Goal: Check status: Check status

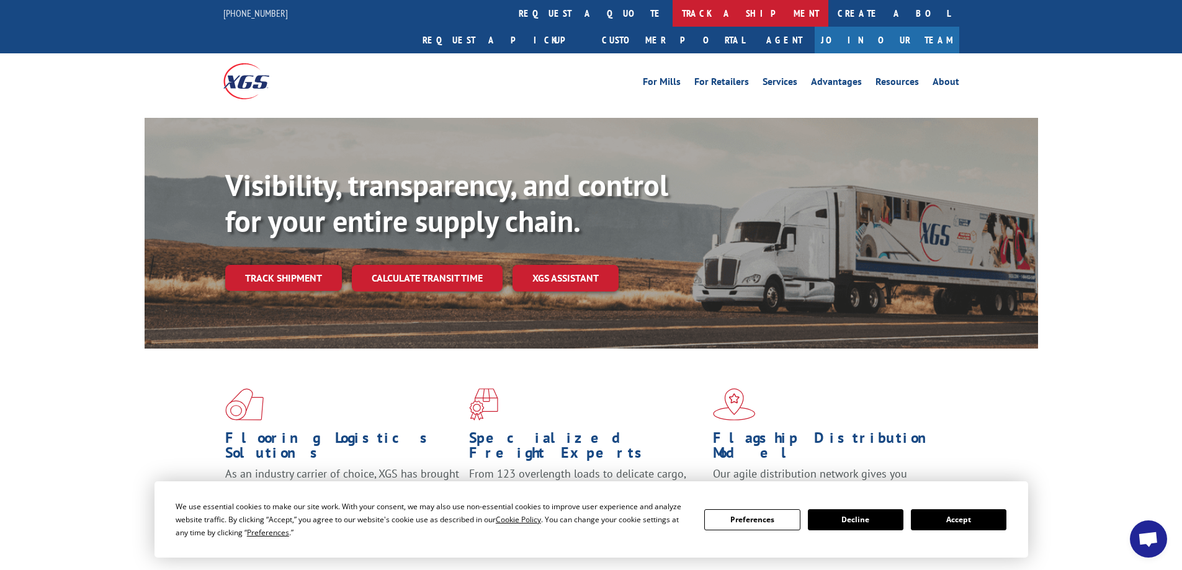
click at [673, 9] on link "track a shipment" at bounding box center [751, 13] width 156 height 27
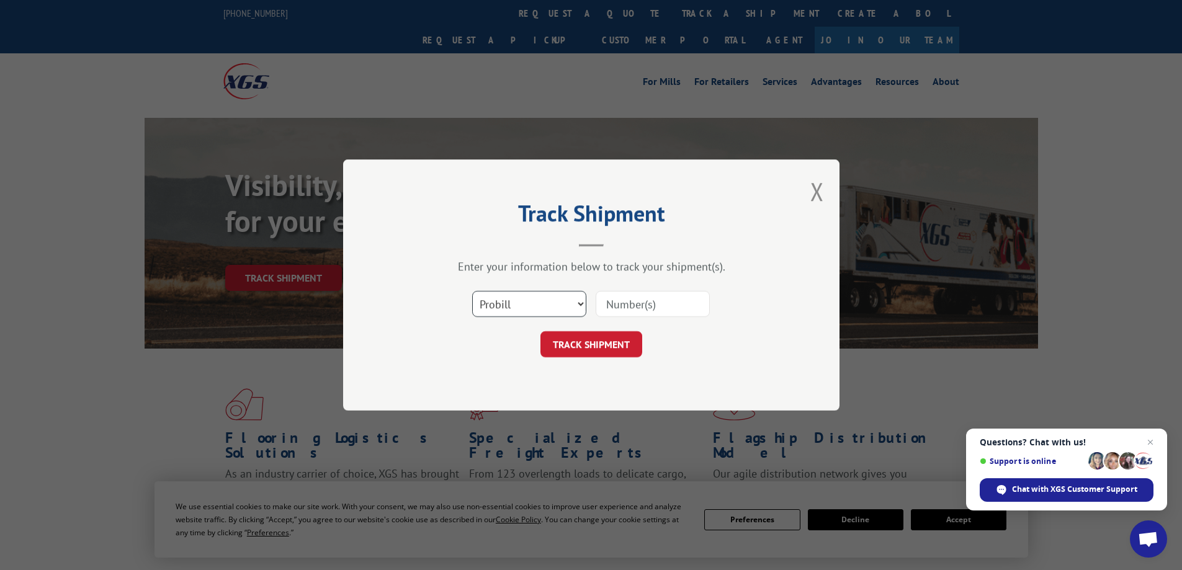
click at [564, 304] on select "Select category... Probill BOL PO" at bounding box center [529, 304] width 114 height 26
select select "bol"
click at [472, 291] on select "Select category... Probill BOL PO" at bounding box center [529, 304] width 114 height 26
click at [618, 306] on input at bounding box center [653, 304] width 114 height 26
type input "2829427"
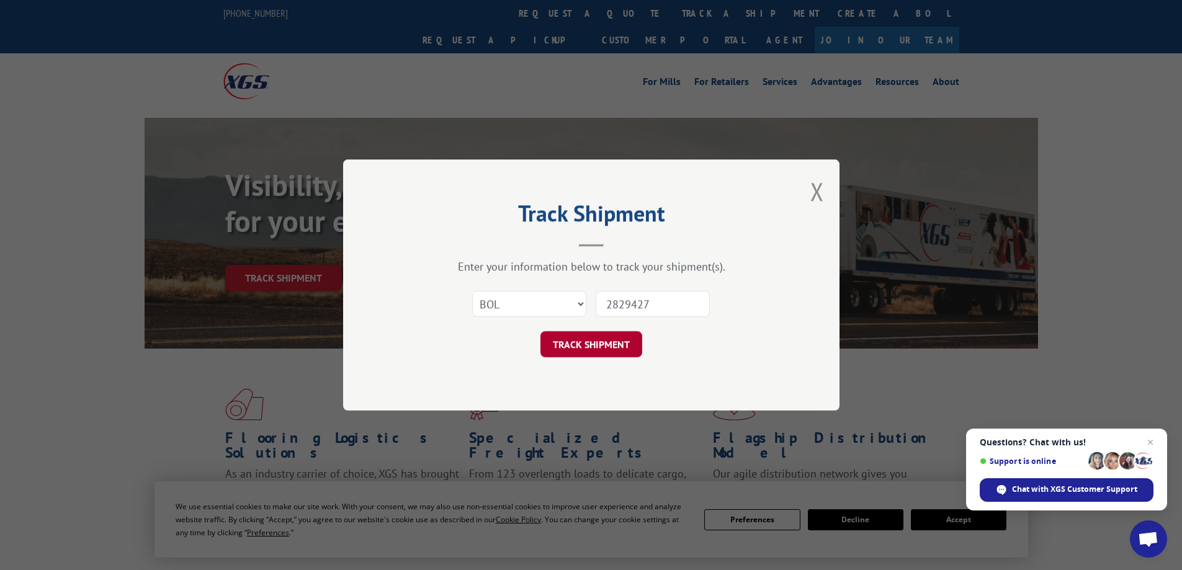
click at [605, 344] on button "TRACK SHIPMENT" at bounding box center [592, 344] width 102 height 26
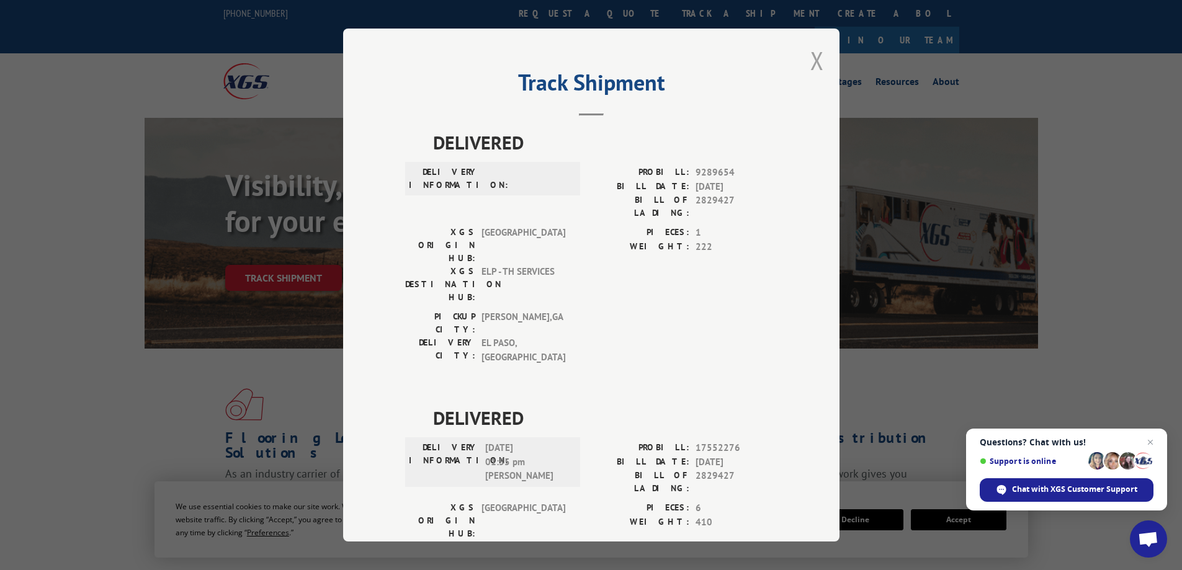
click at [811, 62] on button "Close modal" at bounding box center [818, 60] width 14 height 33
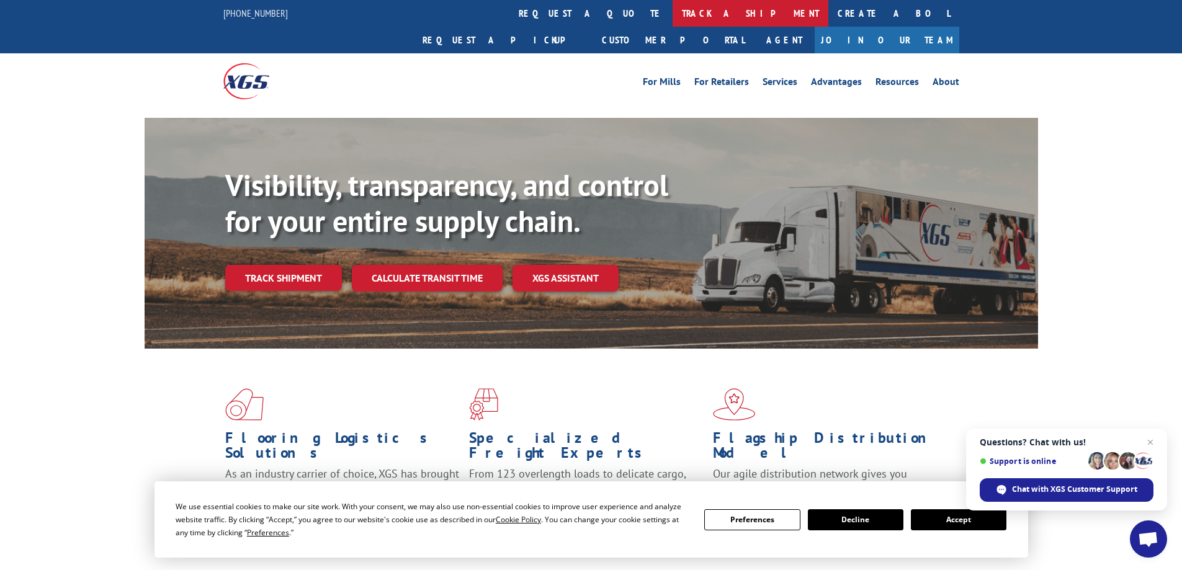
click at [673, 16] on link "track a shipment" at bounding box center [751, 13] width 156 height 27
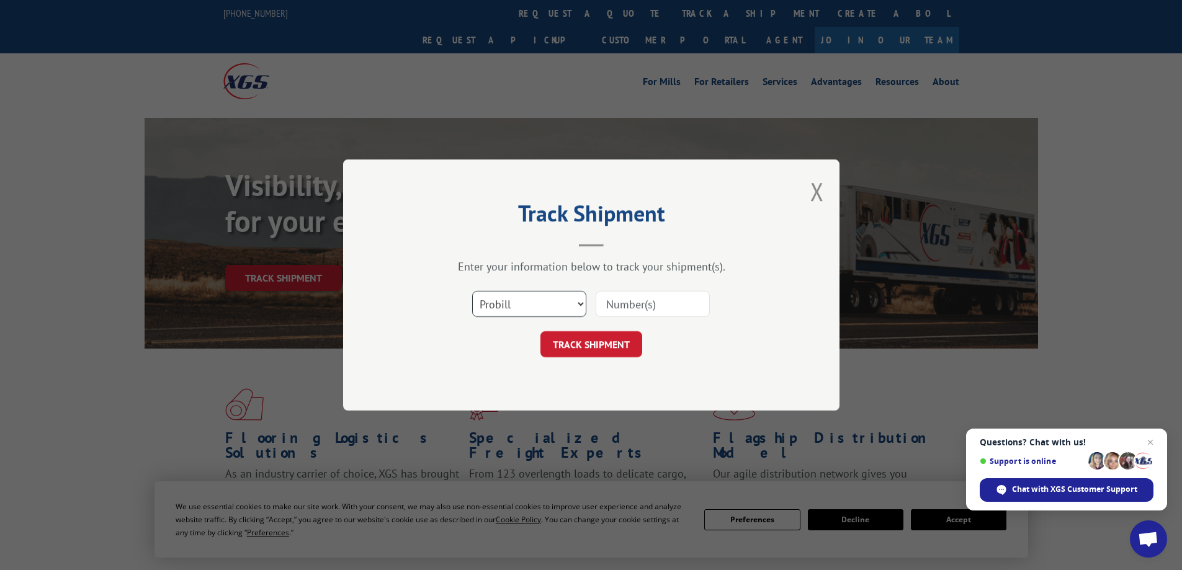
click at [569, 302] on select "Select category... Probill BOL PO" at bounding box center [529, 304] width 114 height 26
select select "bol"
click at [472, 291] on select "Select category... Probill BOL PO" at bounding box center [529, 304] width 114 height 26
click at [636, 307] on input at bounding box center [653, 304] width 114 height 26
type input "2843638"
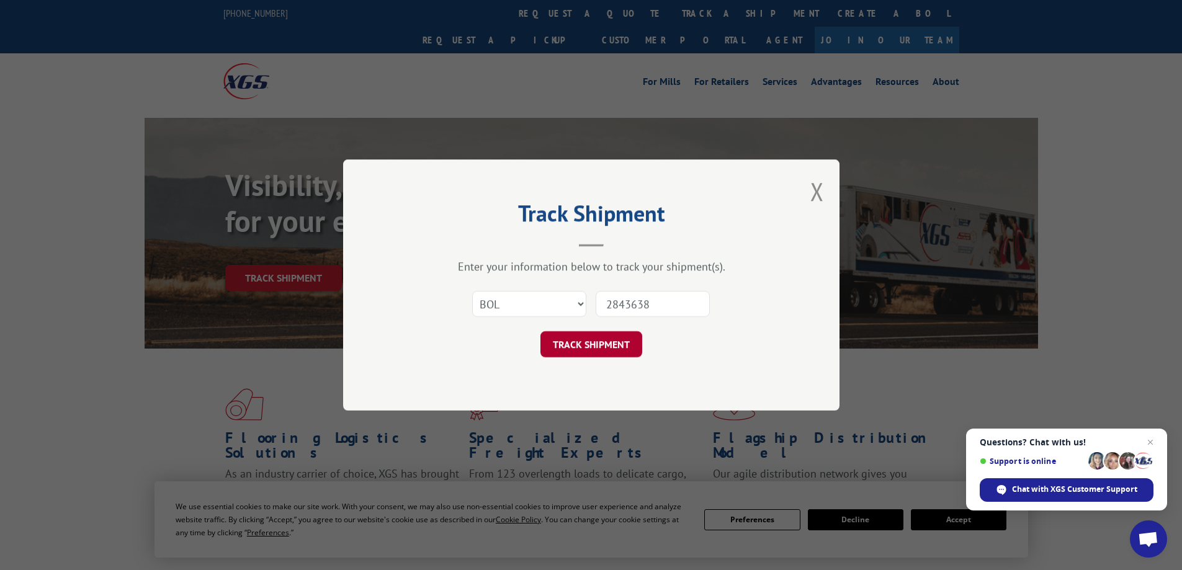
click at [586, 344] on button "TRACK SHIPMENT" at bounding box center [592, 344] width 102 height 26
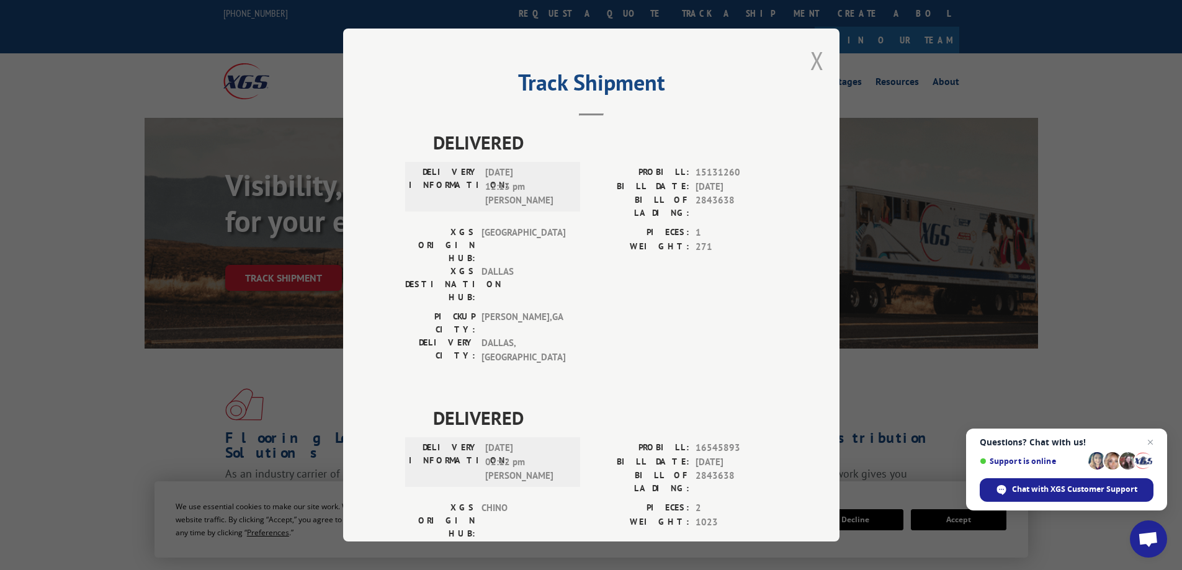
click at [815, 61] on button "Close modal" at bounding box center [818, 60] width 14 height 33
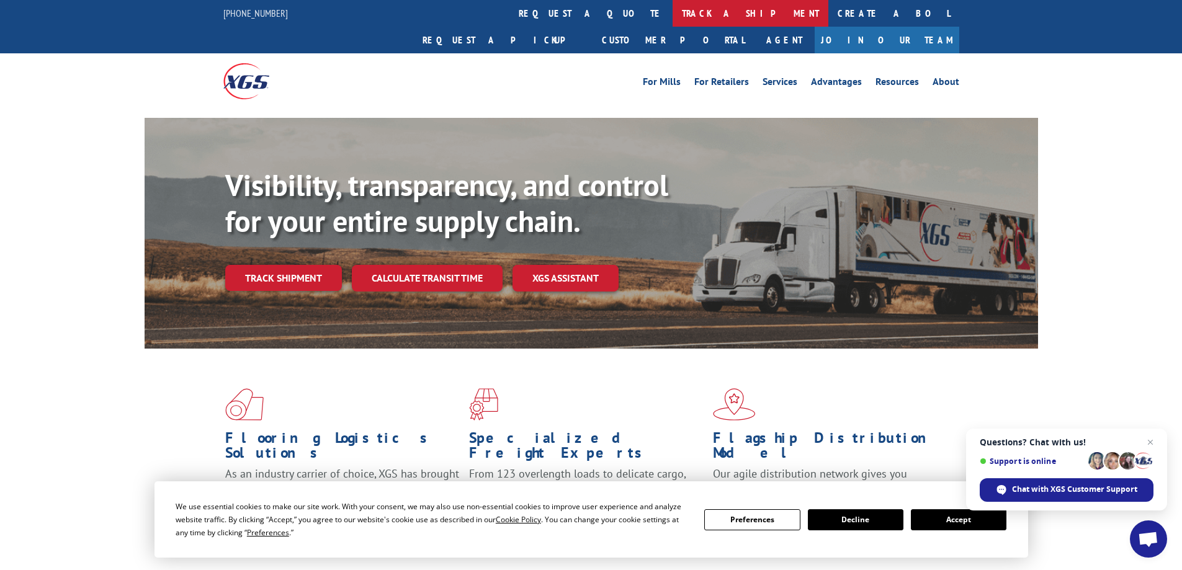
click at [673, 5] on link "track a shipment" at bounding box center [751, 13] width 156 height 27
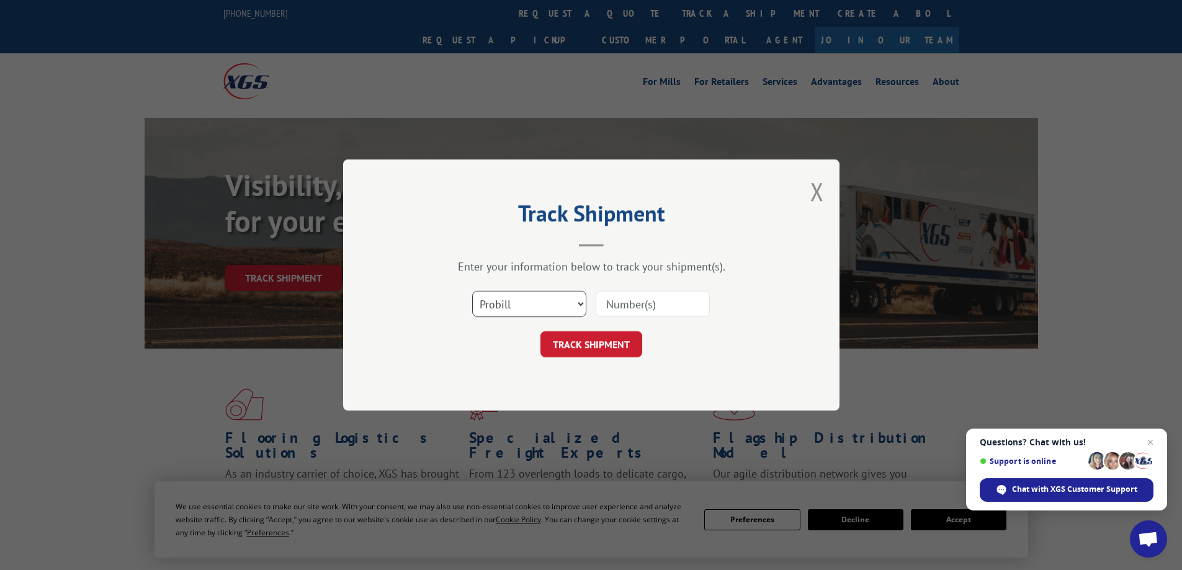
click at [541, 302] on select "Select category... Probill BOL PO" at bounding box center [529, 304] width 114 height 26
click at [472, 291] on select "Select category... Probill BOL PO" at bounding box center [529, 304] width 114 height 26
click at [552, 307] on select "Select category... Probill BOL PO" at bounding box center [529, 304] width 114 height 26
select select "bol"
click at [472, 291] on select "Select category... Probill BOL PO" at bounding box center [529, 304] width 114 height 26
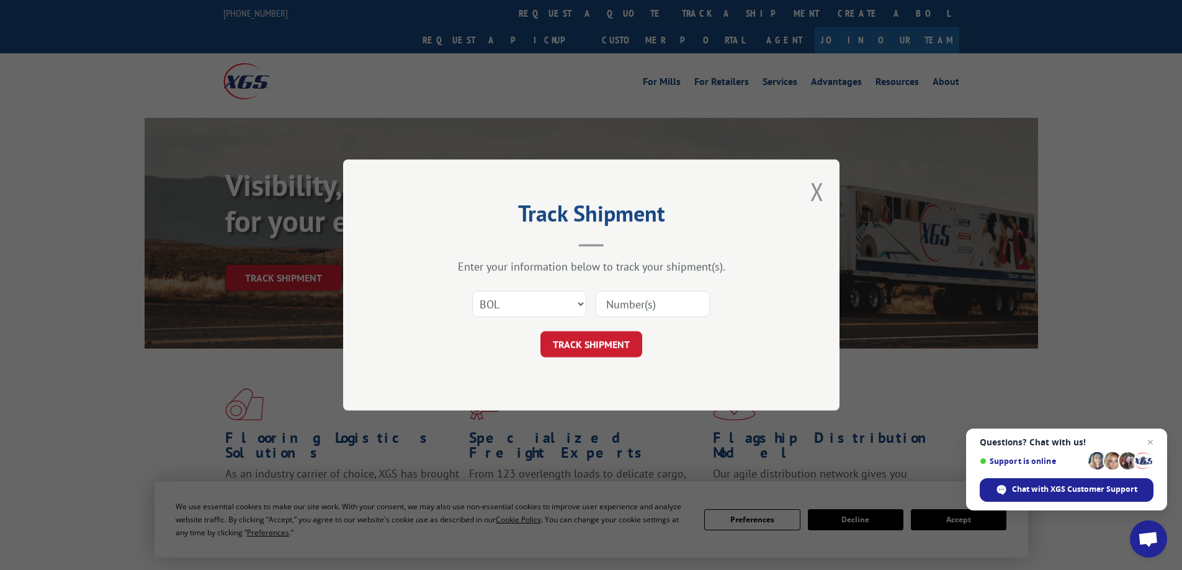
click at [618, 300] on input at bounding box center [653, 304] width 114 height 26
type input "2843862"
click at [589, 342] on button "TRACK SHIPMENT" at bounding box center [592, 344] width 102 height 26
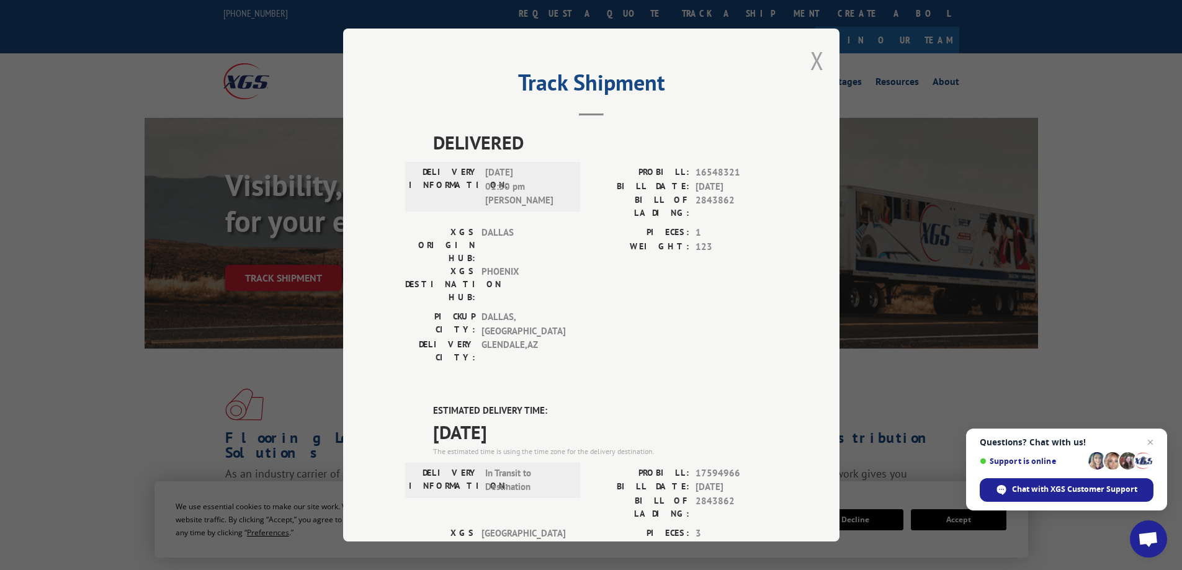
click at [813, 63] on button "Close modal" at bounding box center [818, 60] width 14 height 33
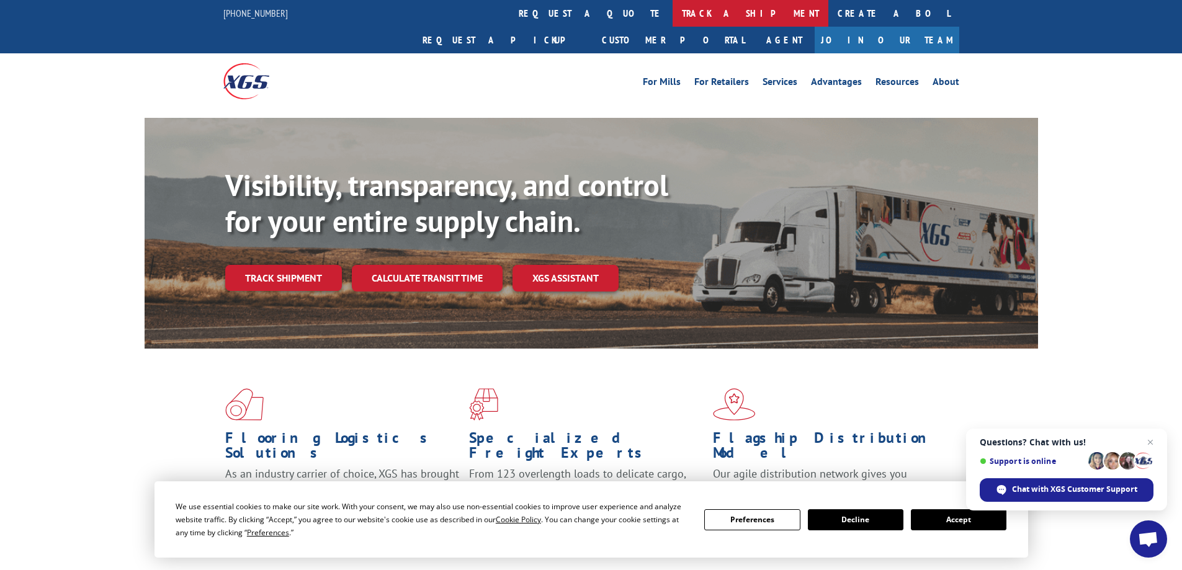
click at [673, 13] on link "track a shipment" at bounding box center [751, 13] width 156 height 27
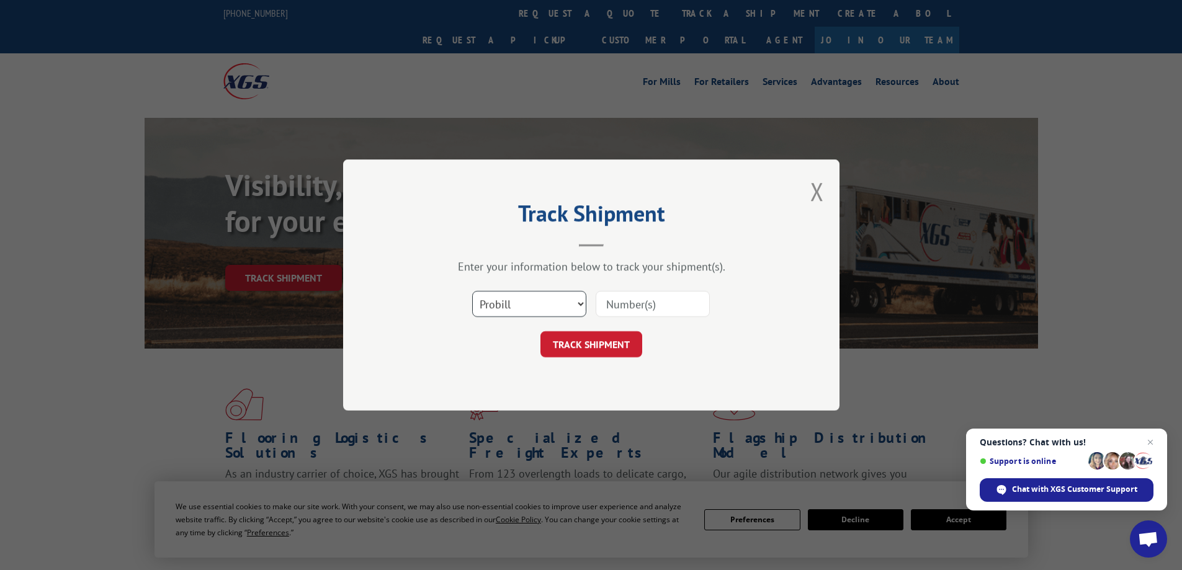
click at [511, 300] on select "Select category... Probill BOL PO" at bounding box center [529, 304] width 114 height 26
select select "bol"
click at [472, 291] on select "Select category... Probill BOL PO" at bounding box center [529, 304] width 114 height 26
click at [613, 307] on input at bounding box center [653, 304] width 114 height 26
type input "2829427"
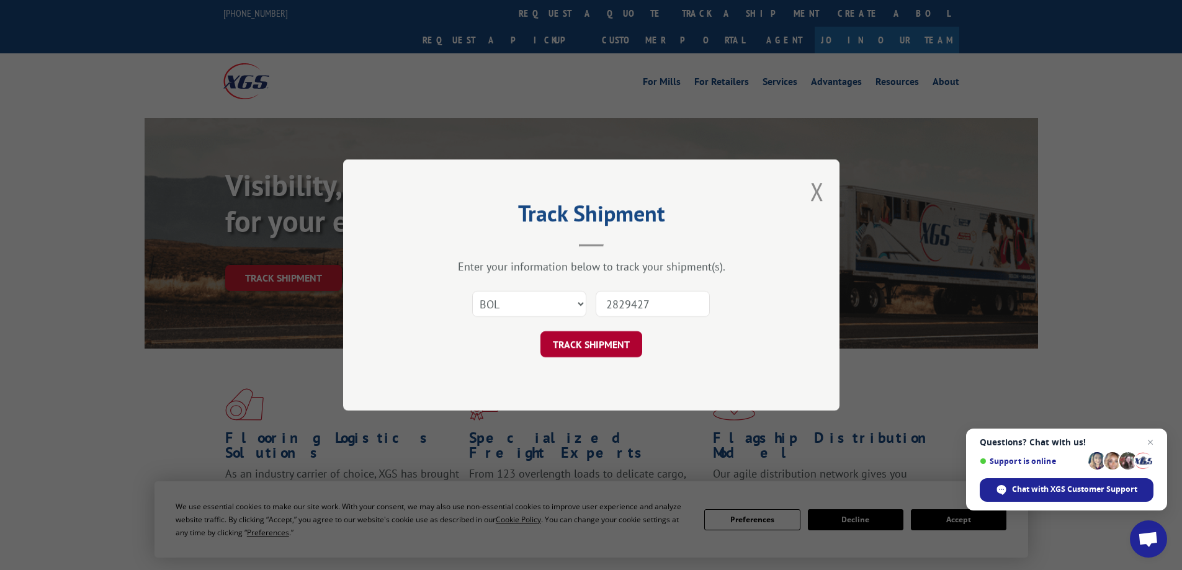
click at [598, 341] on button "TRACK SHIPMENT" at bounding box center [592, 344] width 102 height 26
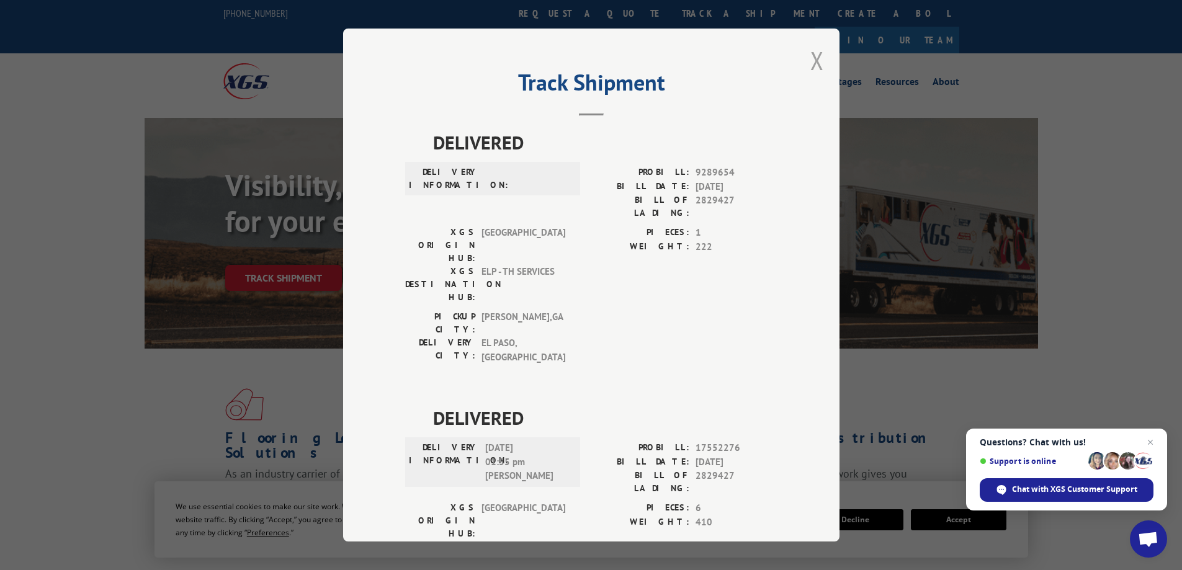
click at [814, 63] on button "Close modal" at bounding box center [818, 60] width 14 height 33
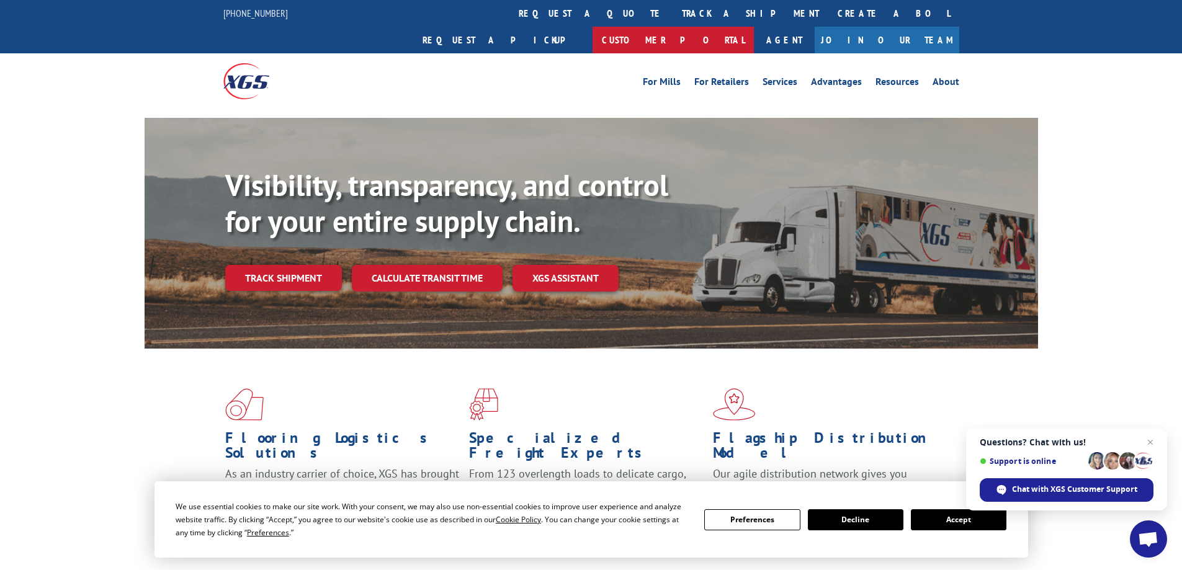
click at [754, 27] on link "Customer Portal" at bounding box center [673, 40] width 161 height 27
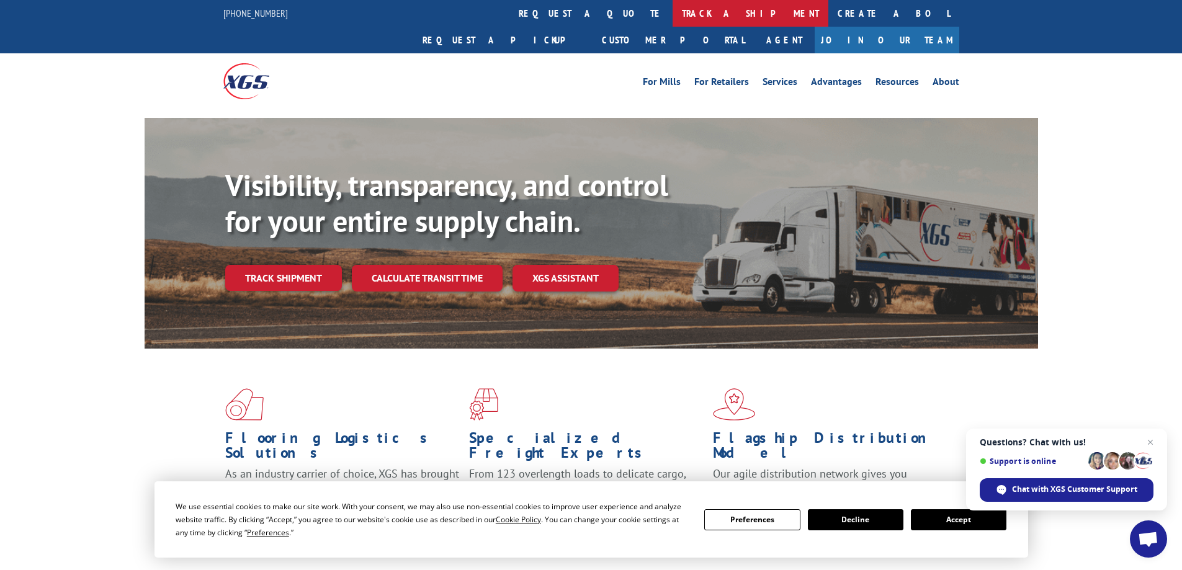
click at [673, 11] on link "track a shipment" at bounding box center [751, 13] width 156 height 27
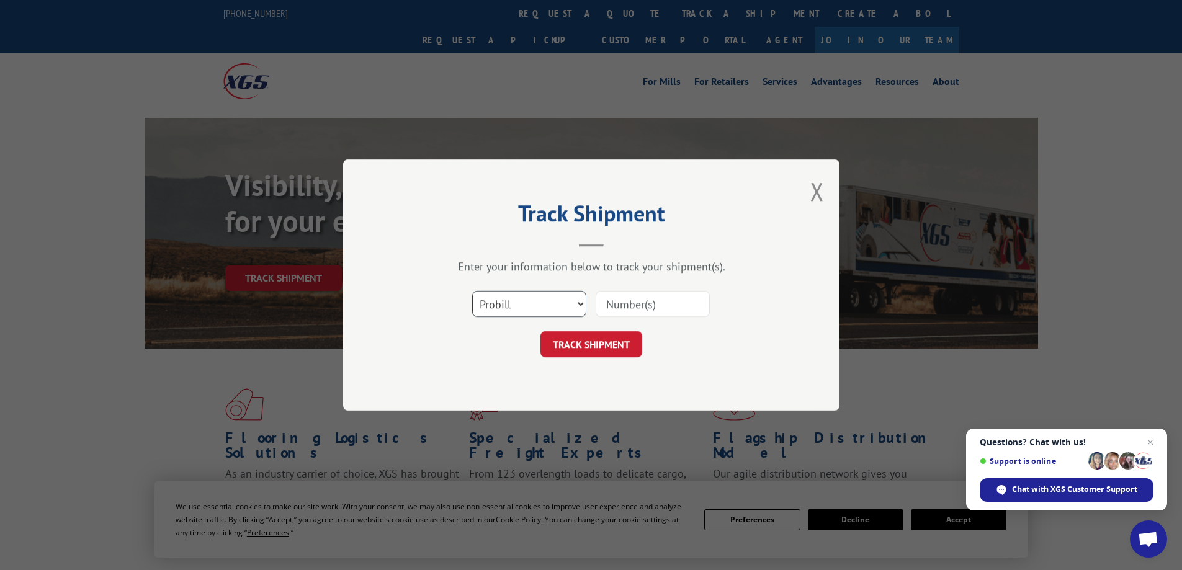
click at [528, 305] on select "Select category... Probill BOL PO" at bounding box center [529, 304] width 114 height 26
select select "bol"
click at [472, 291] on select "Select category... Probill BOL PO" at bounding box center [529, 304] width 114 height 26
click at [638, 311] on input at bounding box center [653, 304] width 114 height 26
type input "2829427"
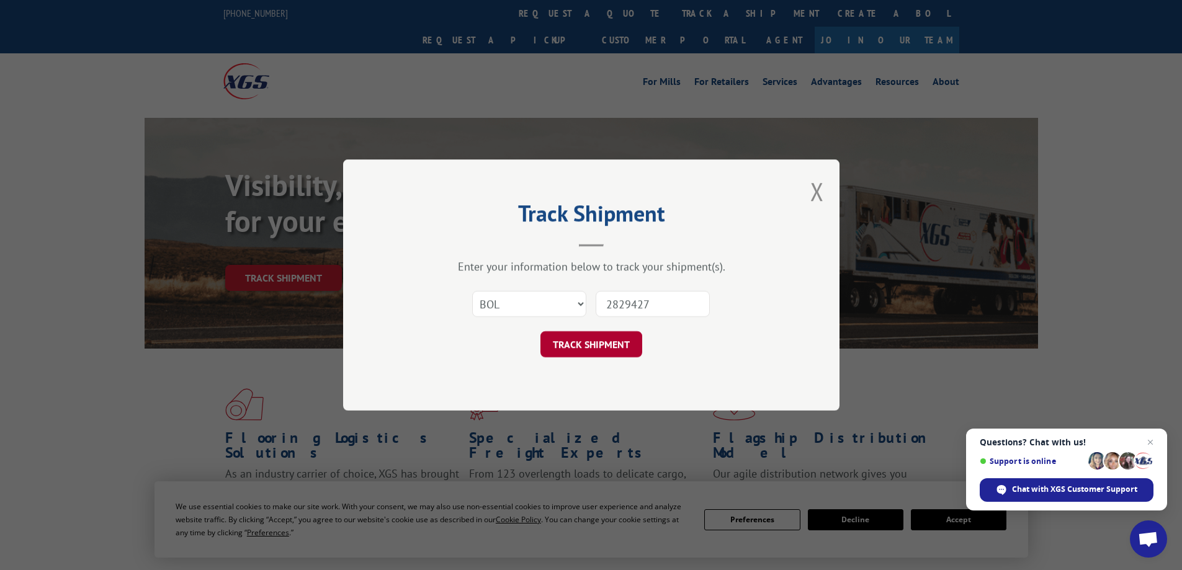
click at [595, 341] on button "TRACK SHIPMENT" at bounding box center [592, 344] width 102 height 26
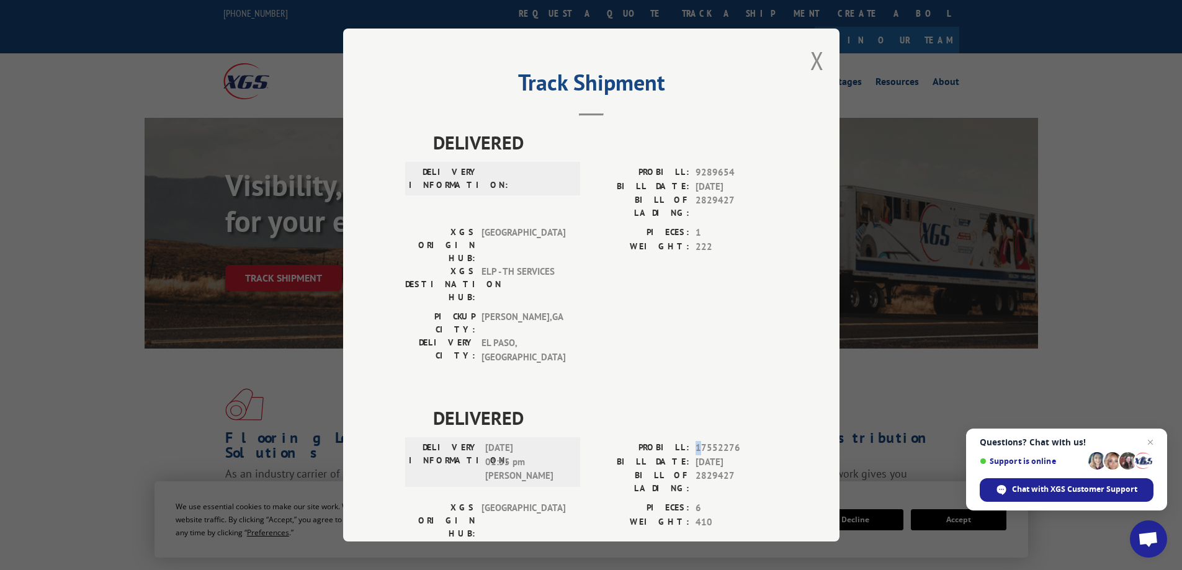
click at [694, 441] on div "PROBILL: 17552276" at bounding box center [685, 448] width 186 height 14
